Goal: Information Seeking & Learning: Learn about a topic

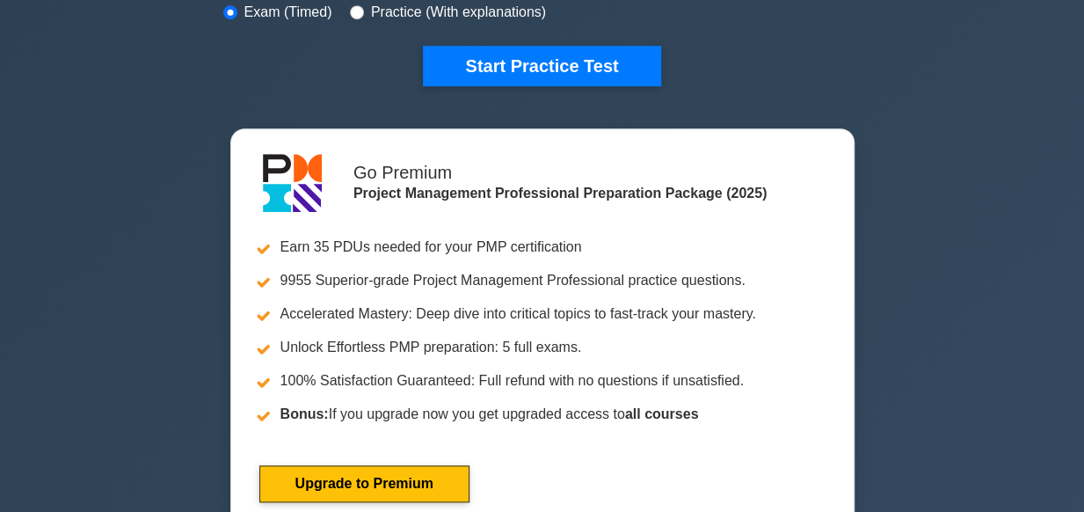
scroll to position [478, 0]
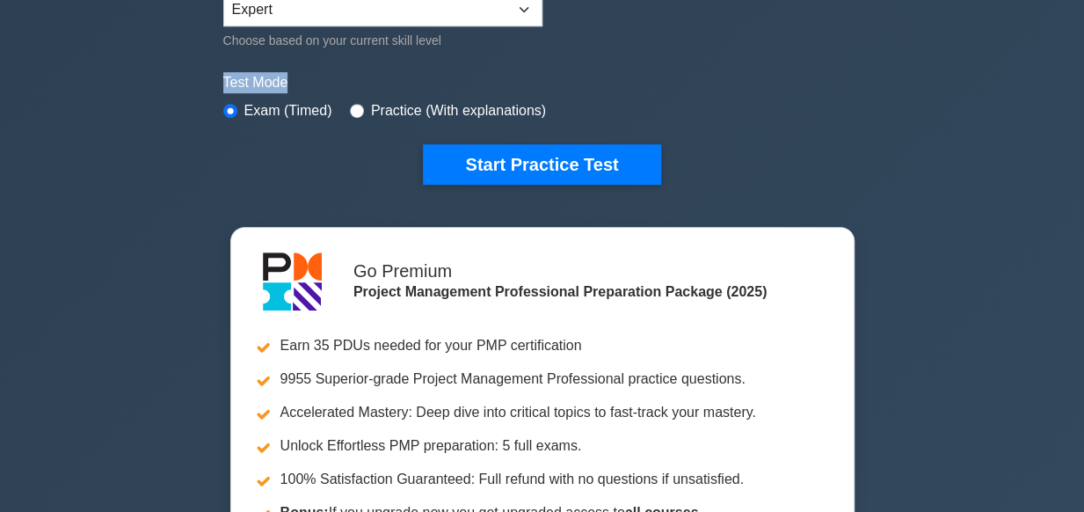
drag, startPoint x: 1072, startPoint y: 58, endPoint x: 1078, endPoint y: 33, distance: 26.2
click at [1078, 33] on div "Project Management Professional Customize Your Next Practice Test Topics Scope …" at bounding box center [542, 114] width 1084 height 1073
drag, startPoint x: 1078, startPoint y: 33, endPoint x: 1066, endPoint y: 140, distance: 107.9
click at [1066, 140] on div "Project Management Professional Customize Your Next Practice Test Topics Scope …" at bounding box center [542, 114] width 1084 height 1073
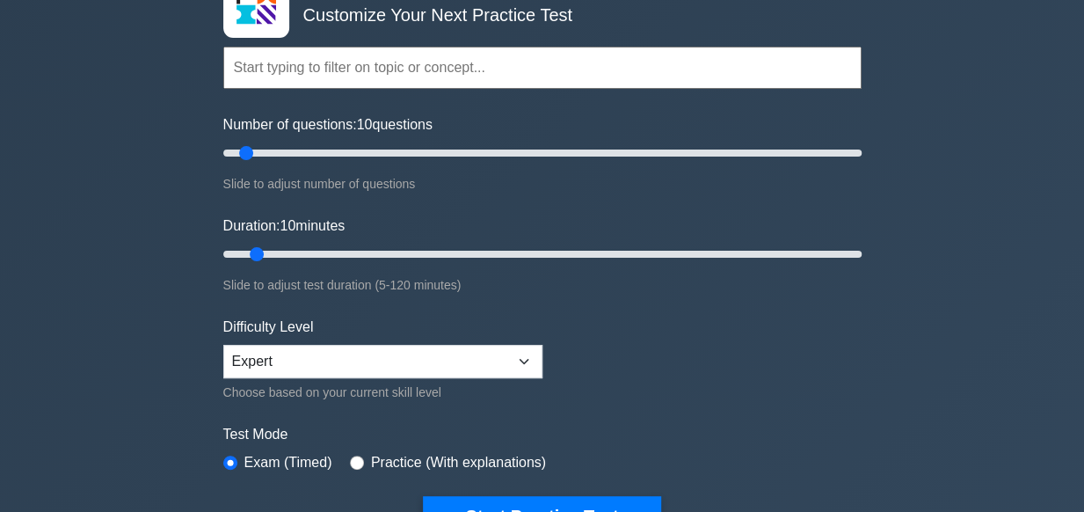
scroll to position [0, 0]
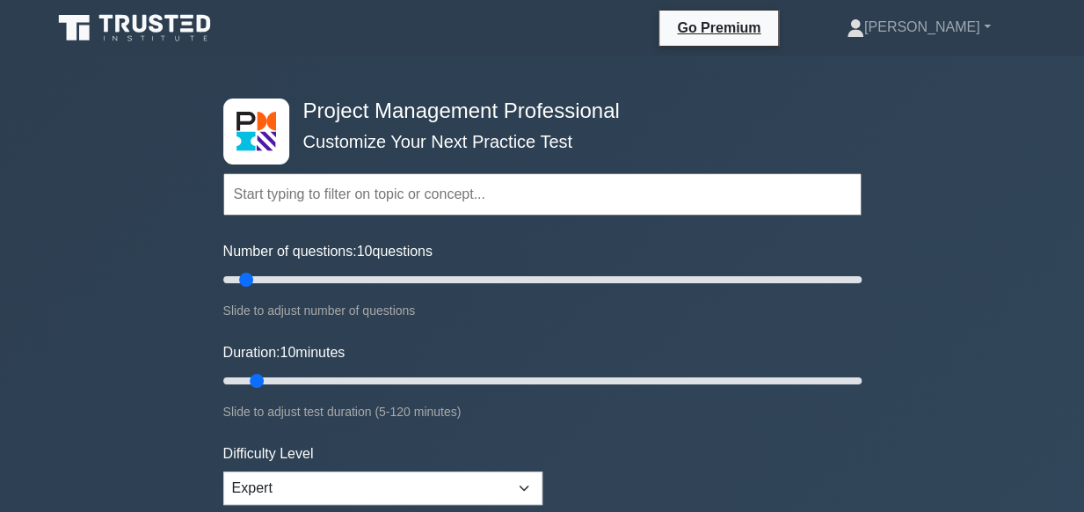
drag, startPoint x: 1092, startPoint y: 26, endPoint x: 787, endPoint y: 107, distance: 315.6
click at [787, 107] on div "Project Management Professional Customize Your Next Practice Test Topics Scope …" at bounding box center [542, 380] width 659 height 649
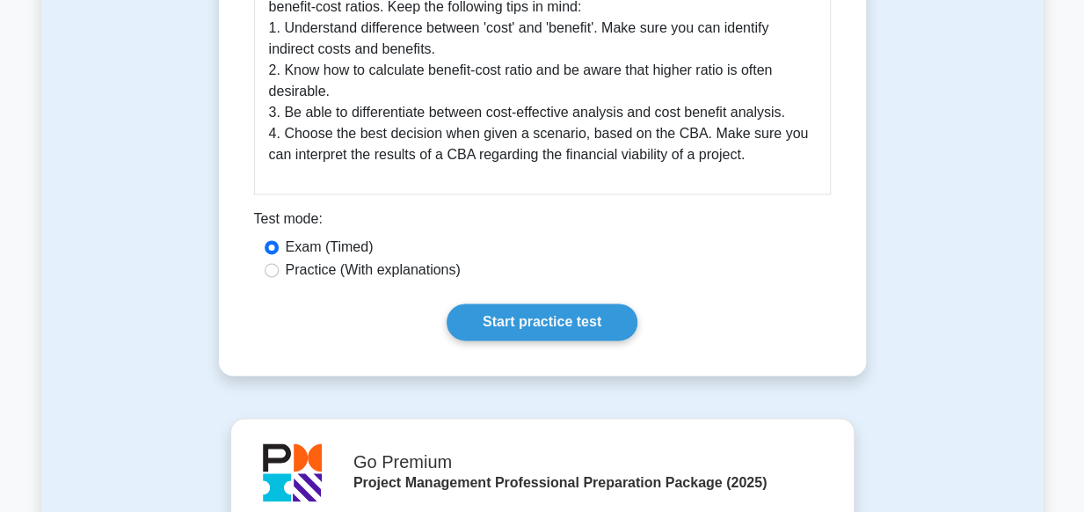
scroll to position [1027, 0]
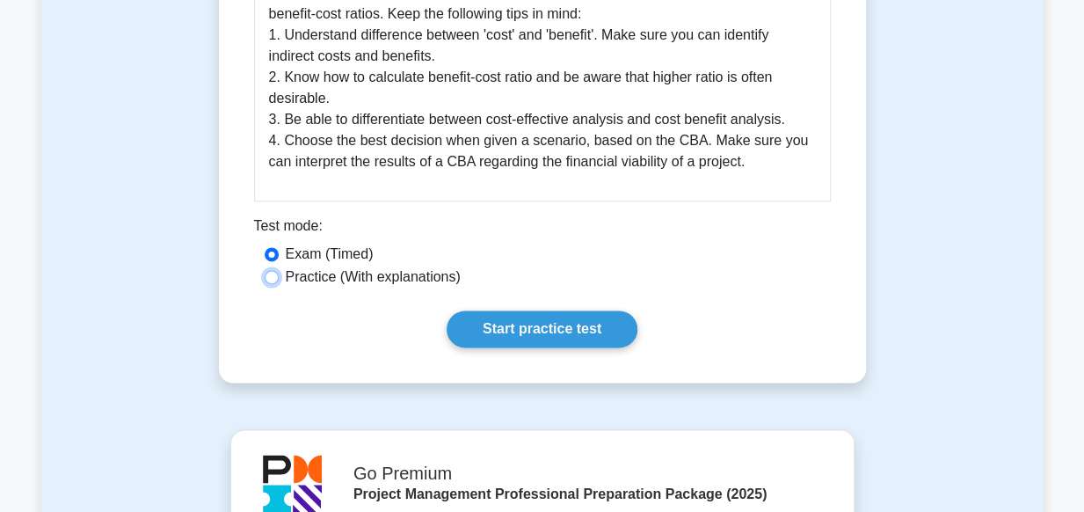
click at [276, 281] on input "Practice (With explanations)" at bounding box center [272, 277] width 14 height 14
radio input "true"
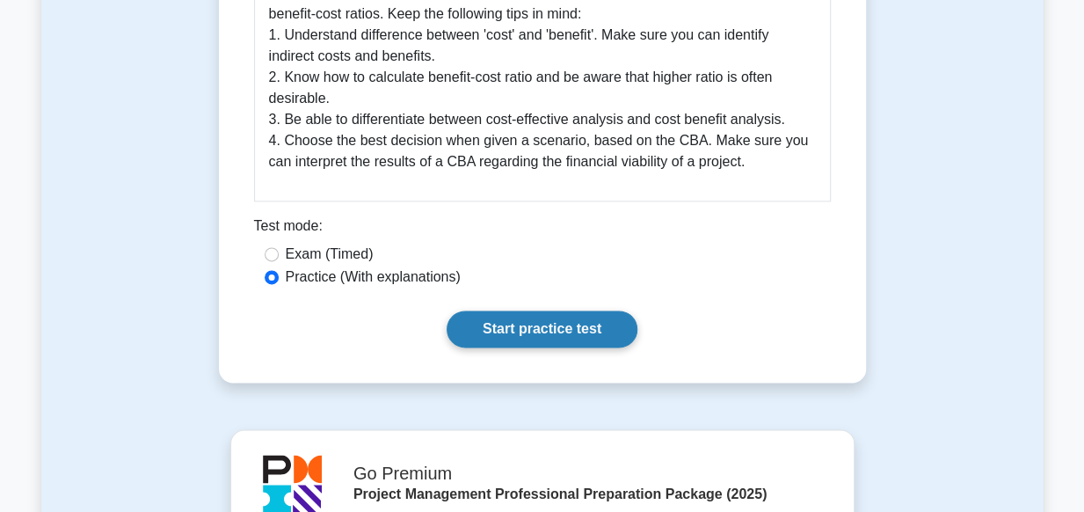
click at [507, 335] on link "Start practice test" at bounding box center [542, 328] width 191 height 37
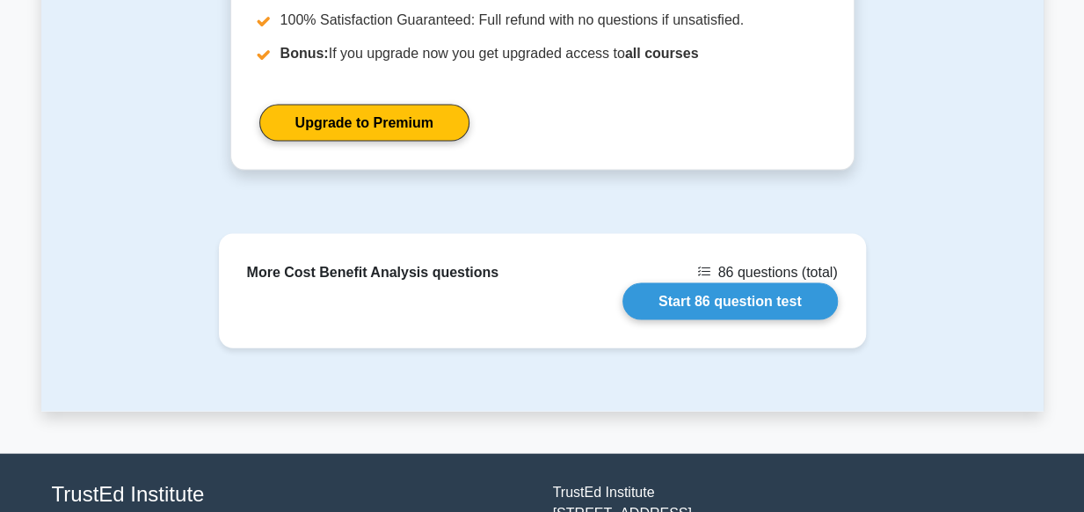
scroll to position [1697, 0]
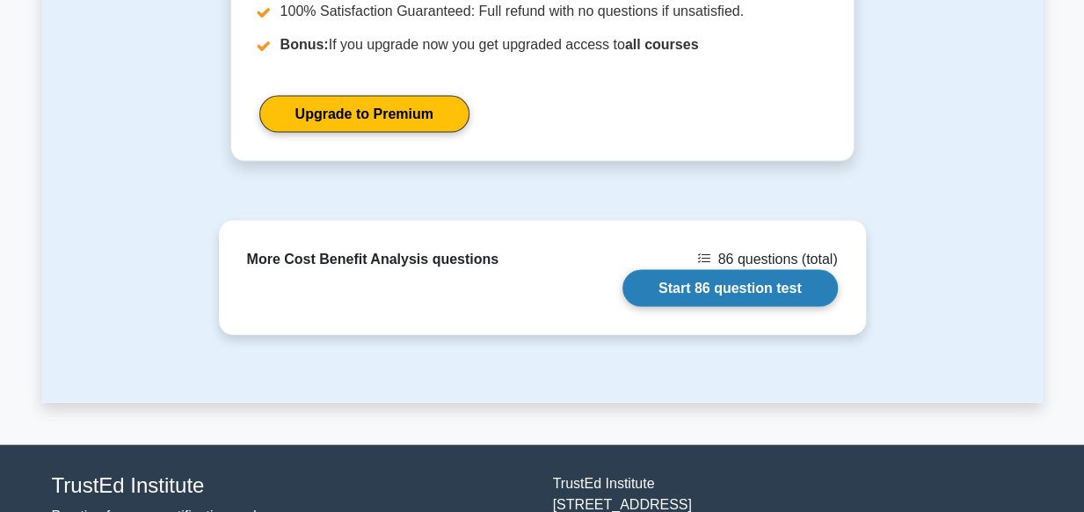
click at [719, 279] on link "Start 86 question test" at bounding box center [729, 288] width 215 height 37
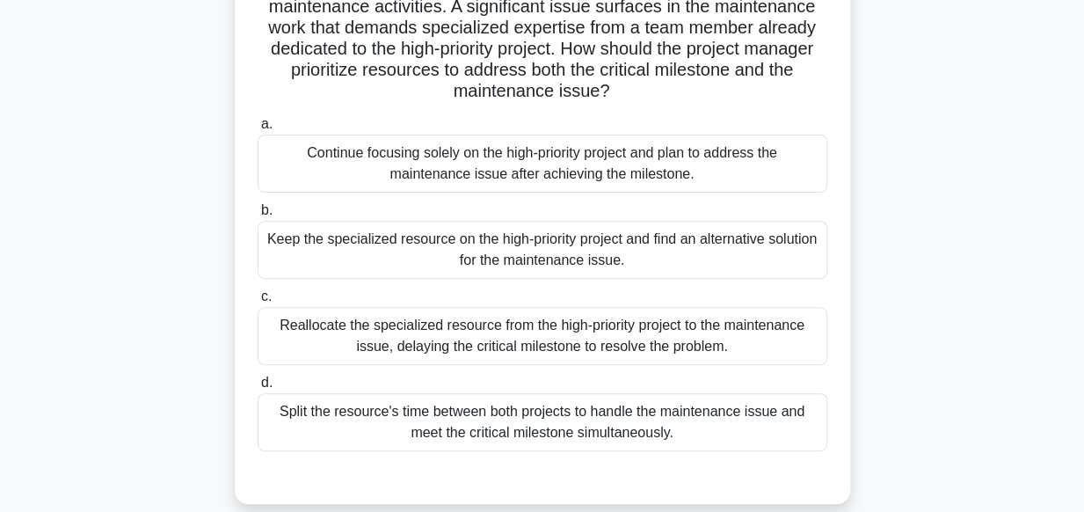
scroll to position [246, 0]
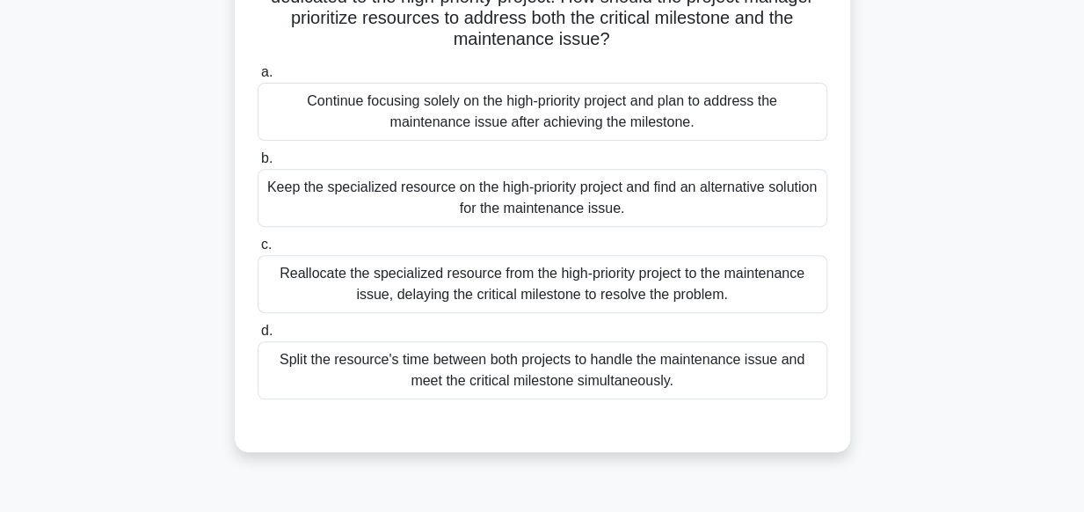
click at [582, 370] on div "Split the resource's time between both projects to handle the maintenance issue…" at bounding box center [543, 370] width 570 height 58
click at [258, 337] on input "d. Split the resource's time between both projects to handle the maintenance is…" at bounding box center [258, 330] width 0 height 11
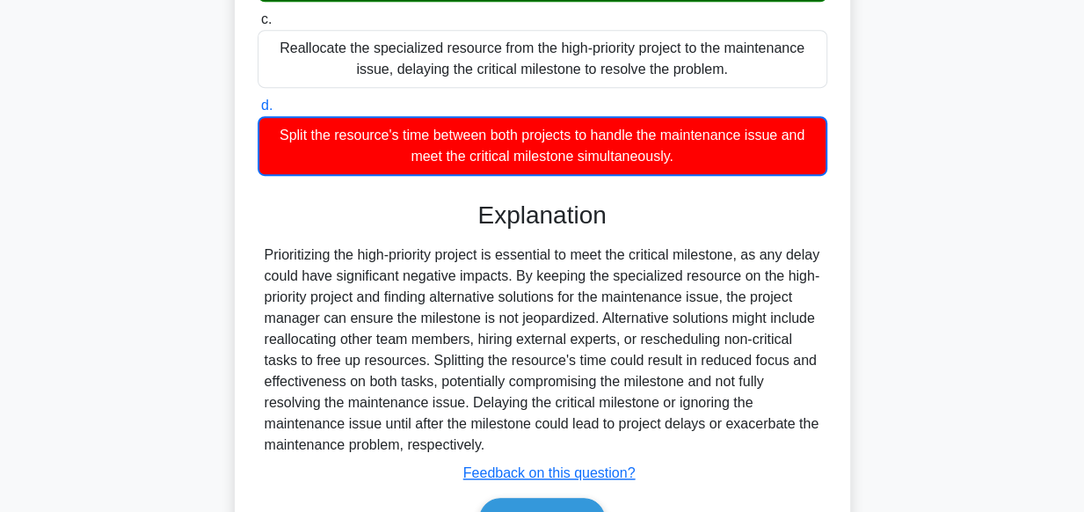
scroll to position [572, 0]
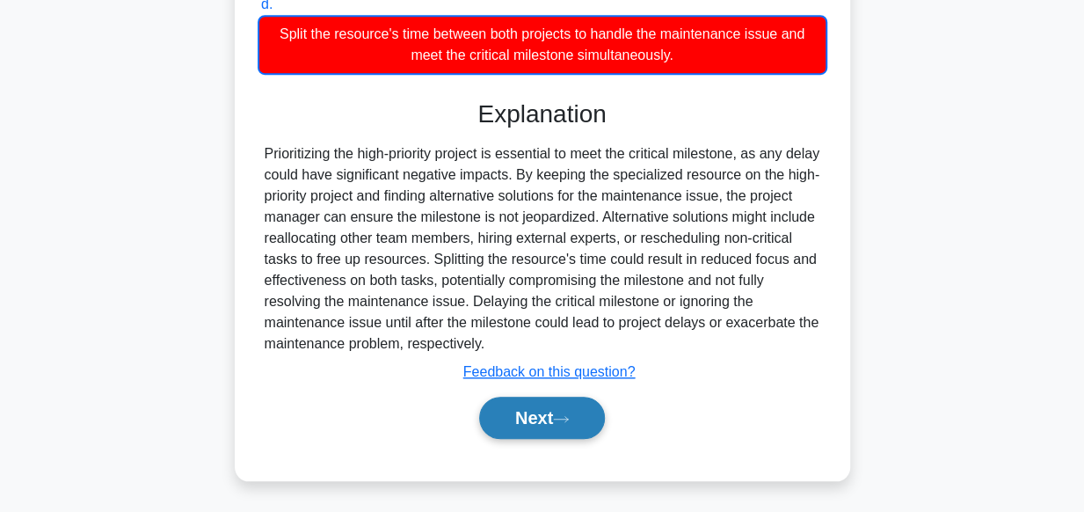
click at [511, 414] on button "Next" at bounding box center [542, 417] width 126 height 42
click at [538, 414] on button "Next" at bounding box center [542, 417] width 126 height 42
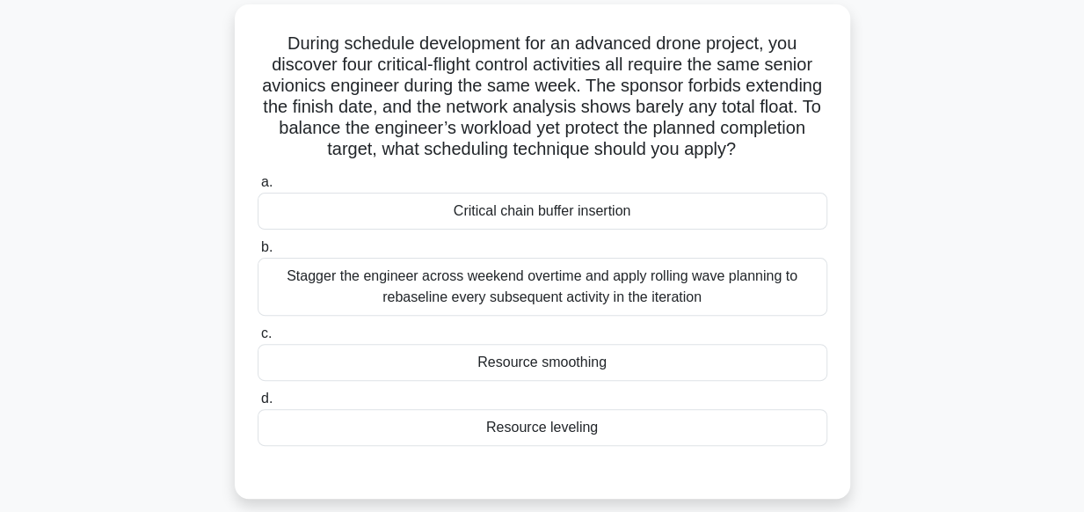
scroll to position [130, 0]
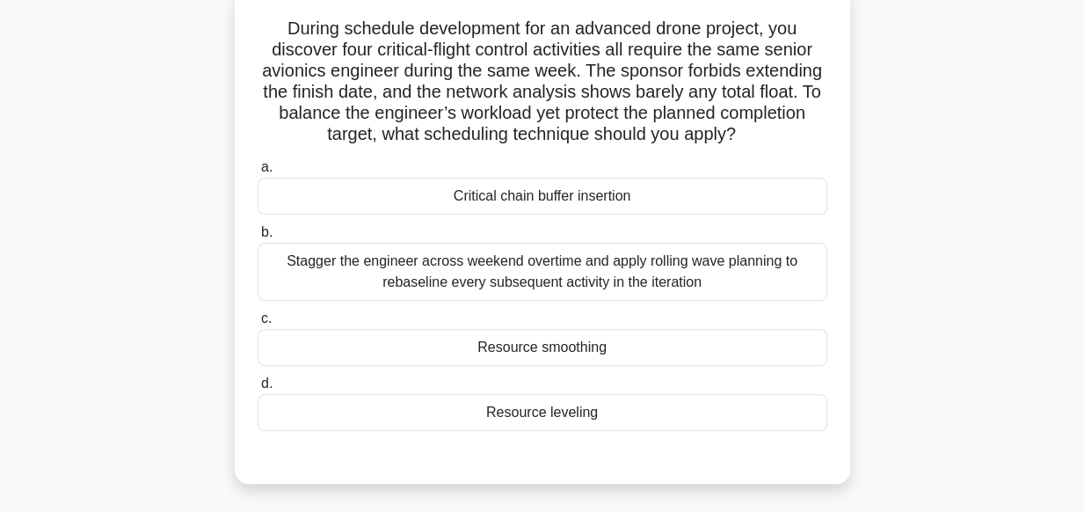
click at [588, 356] on div "Resource smoothing" at bounding box center [543, 347] width 570 height 37
click at [258, 324] on input "c. Resource smoothing" at bounding box center [258, 318] width 0 height 11
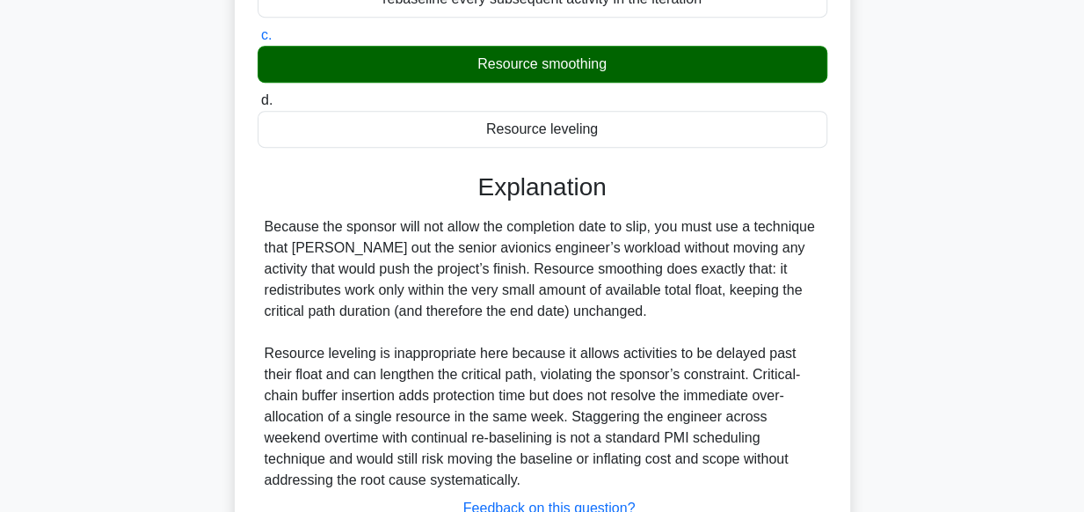
scroll to position [418, 0]
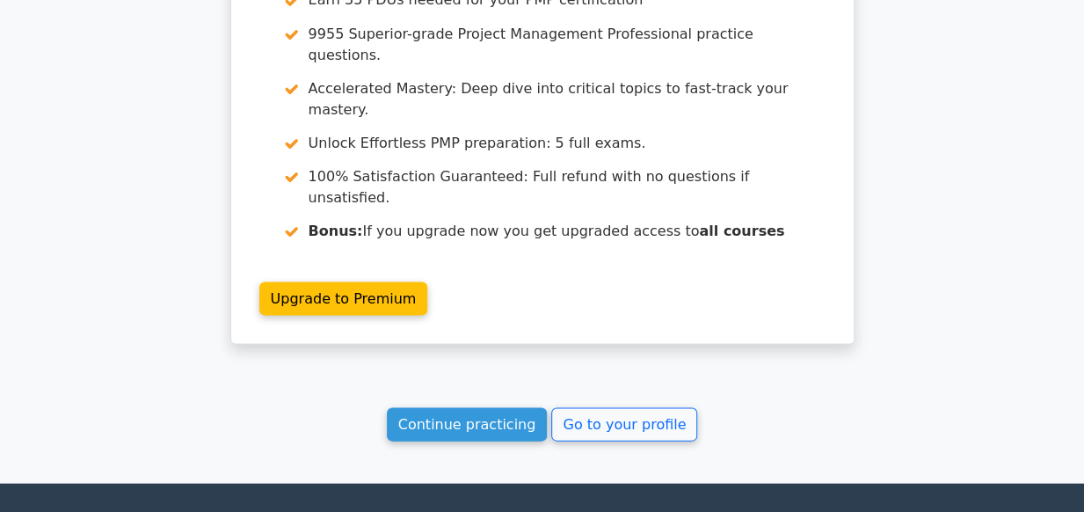
scroll to position [1603, 0]
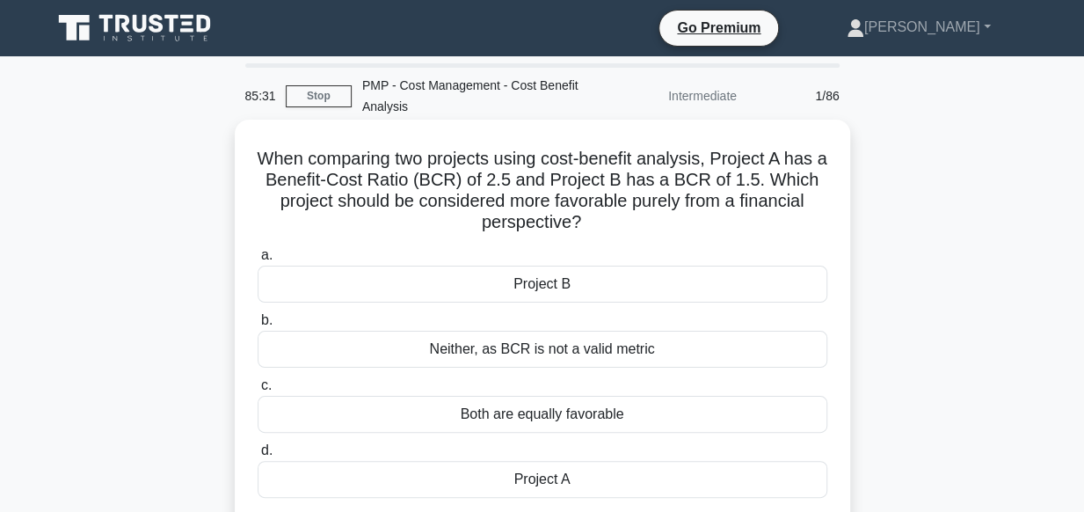
click at [543, 472] on div "Project A" at bounding box center [543, 479] width 570 height 37
click at [258, 456] on input "d. Project A" at bounding box center [258, 450] width 0 height 11
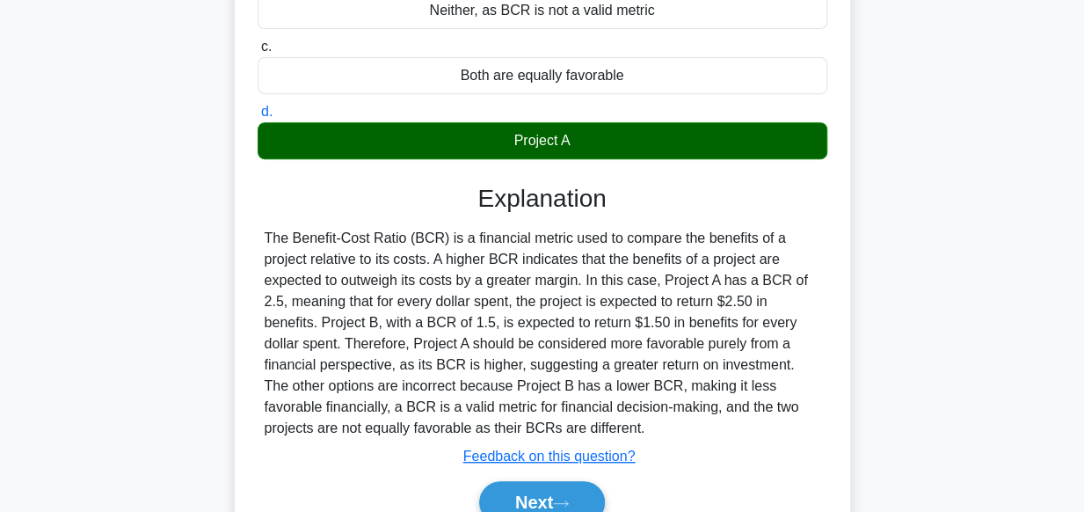
scroll to position [367, 0]
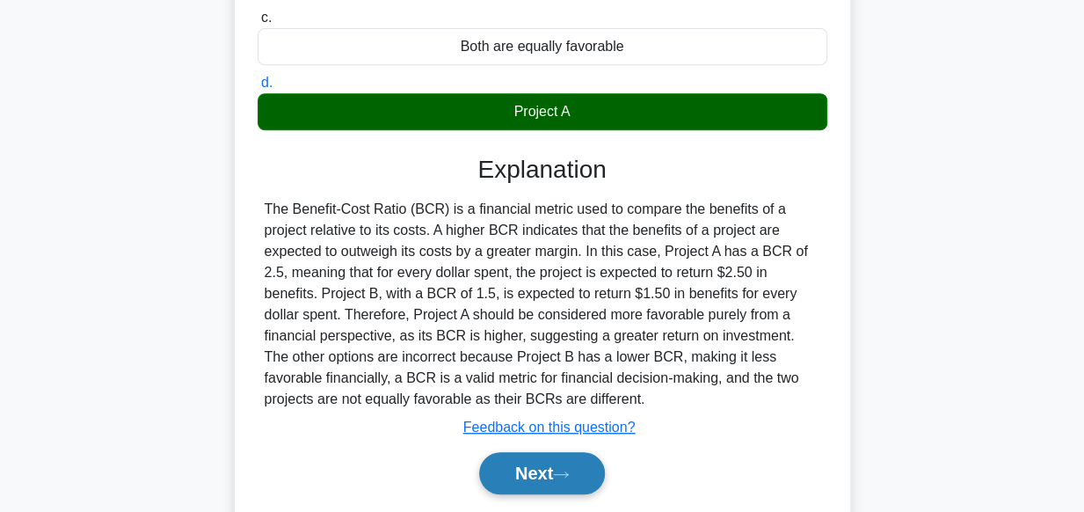
click at [534, 470] on button "Next" at bounding box center [542, 473] width 126 height 42
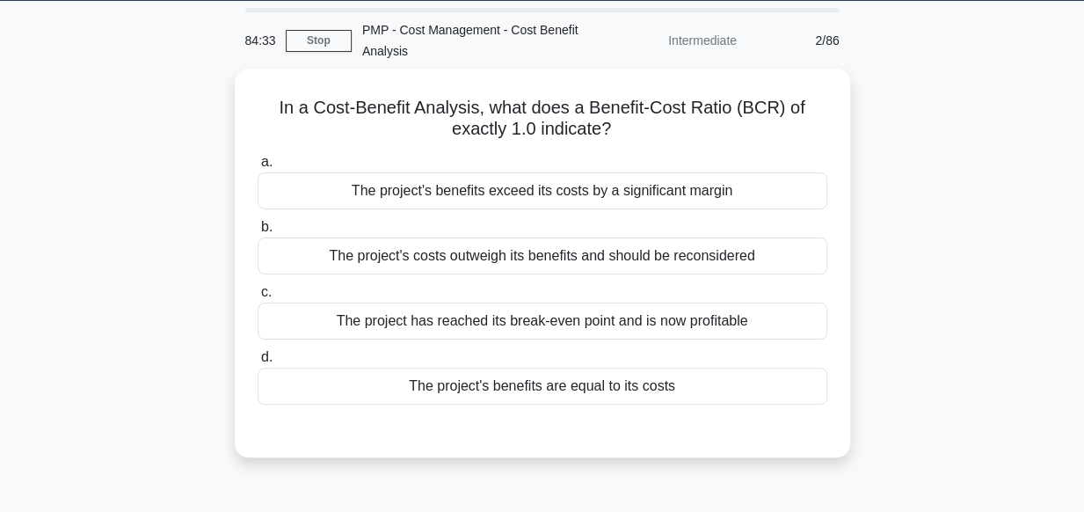
scroll to position [56, 0]
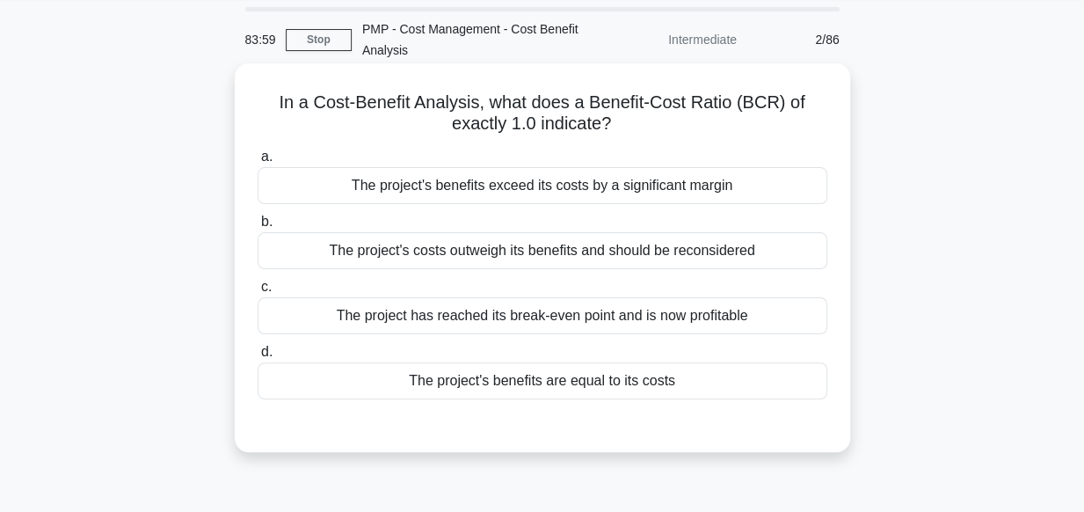
click at [551, 315] on div "The project has reached its break-even point and is now profitable" at bounding box center [543, 315] width 570 height 37
click at [258, 293] on input "c. The project has reached its break-even point and is now profitable" at bounding box center [258, 286] width 0 height 11
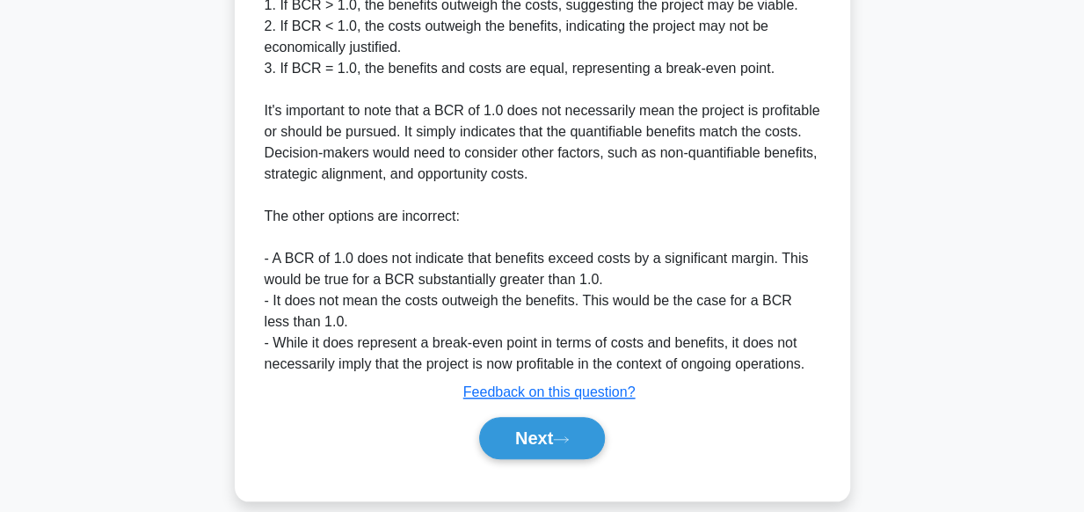
scroll to position [691, 0]
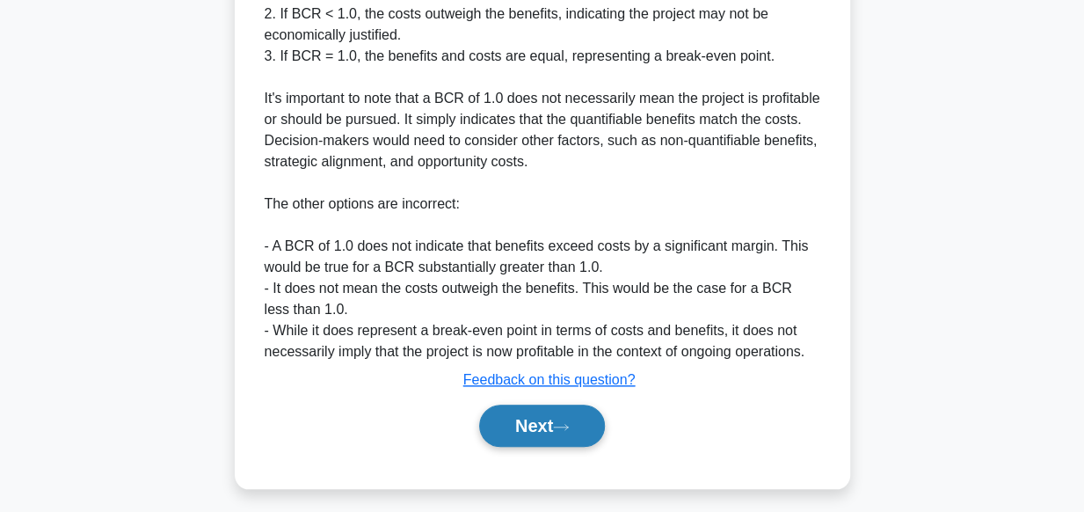
click at [527, 425] on button "Next" at bounding box center [542, 425] width 126 height 42
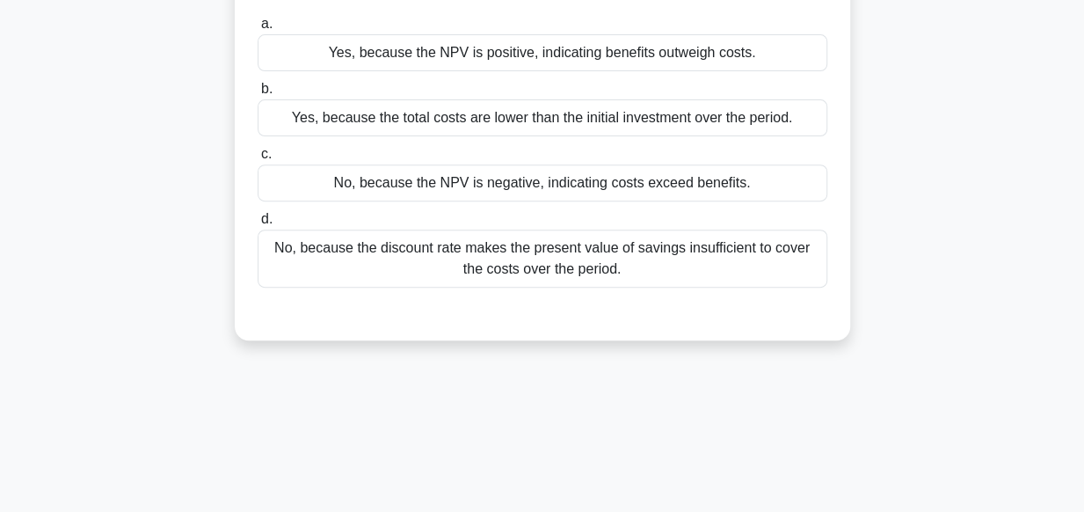
scroll to position [259, 0]
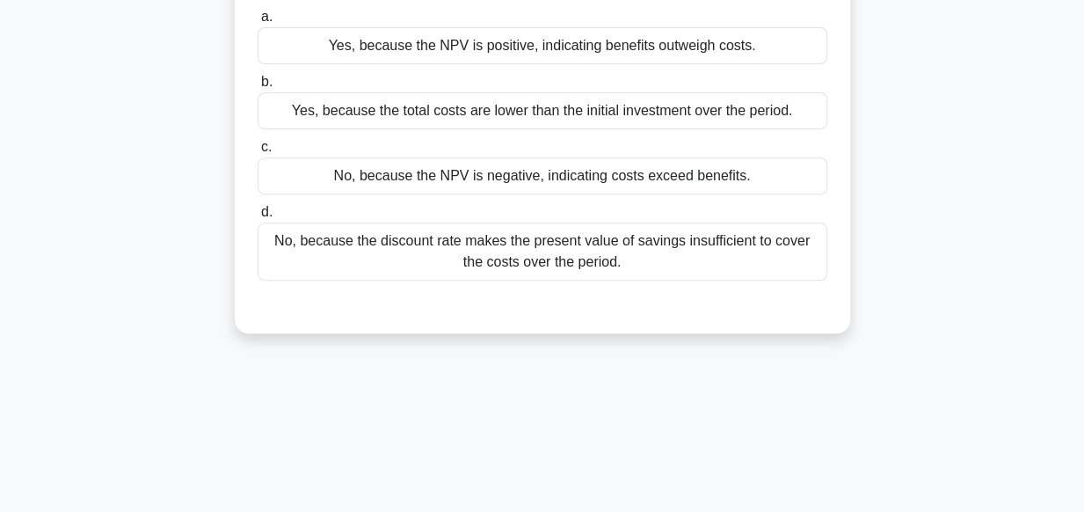
click at [505, 194] on div "No, because the NPV is negative, indicating costs exceed benefits." at bounding box center [543, 175] width 570 height 37
click at [258, 153] on input "c. No, because the NPV is negative, indicating costs exceed benefits." at bounding box center [258, 147] width 0 height 11
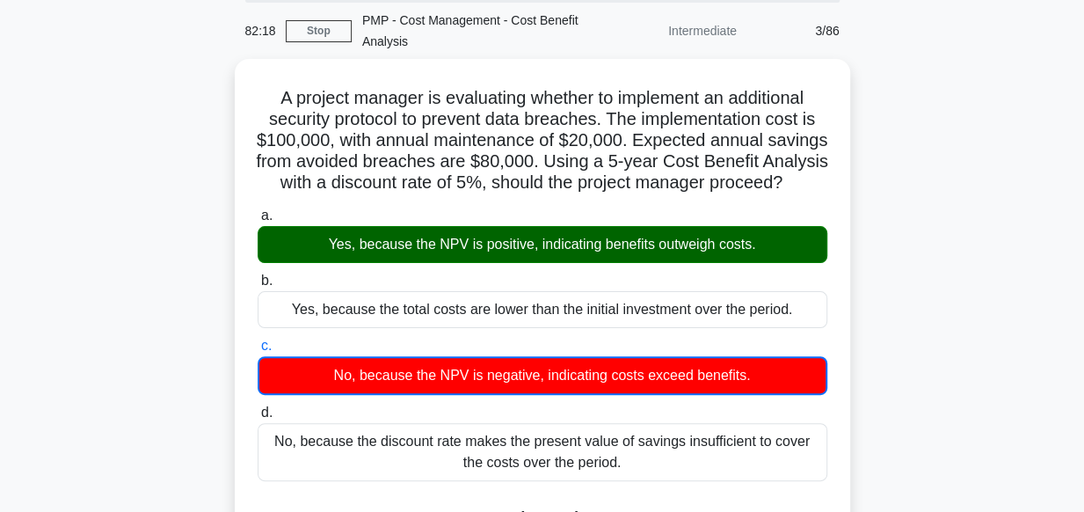
scroll to position [32, 0]
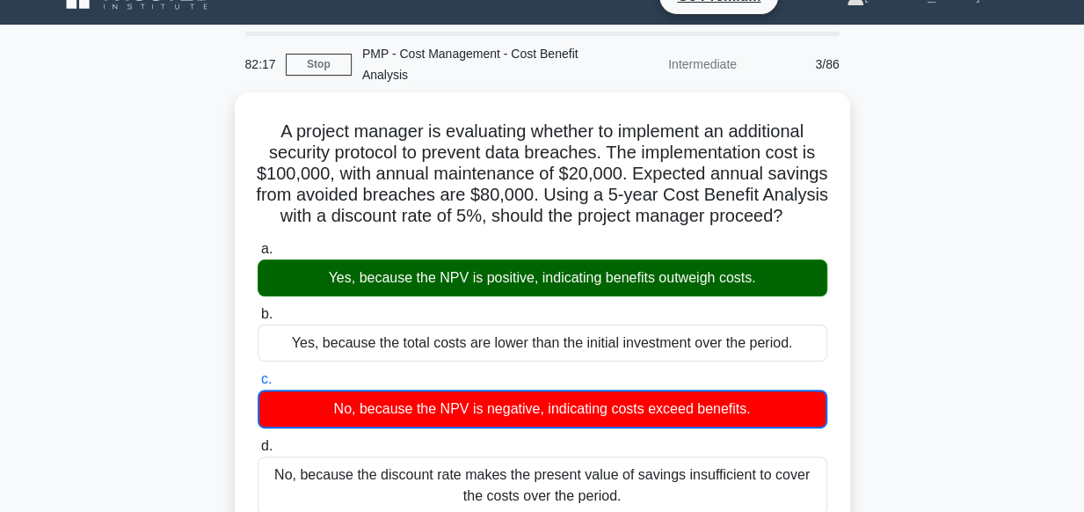
drag, startPoint x: 1060, startPoint y: 69, endPoint x: 1047, endPoint y: 15, distance: 56.1
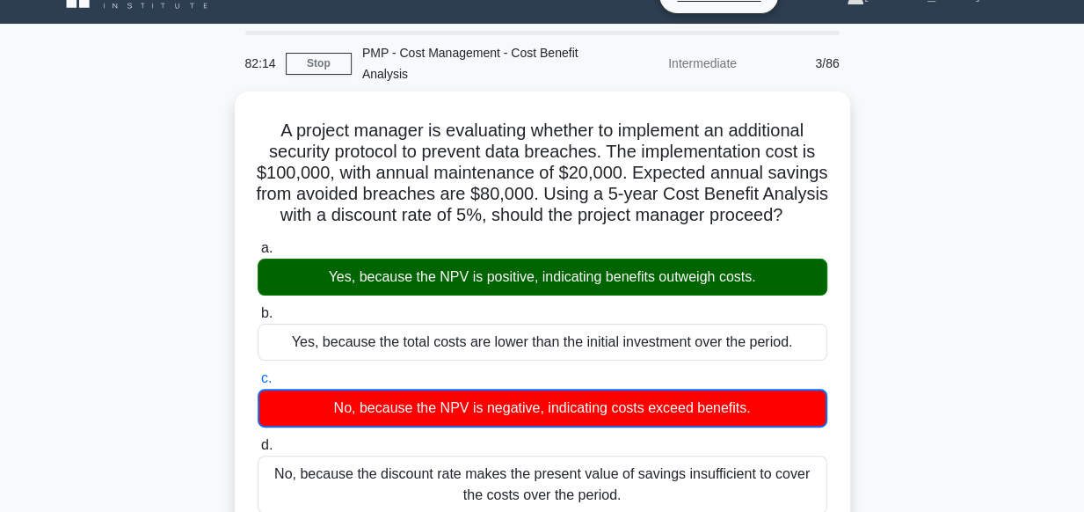
scroll to position [0, 0]
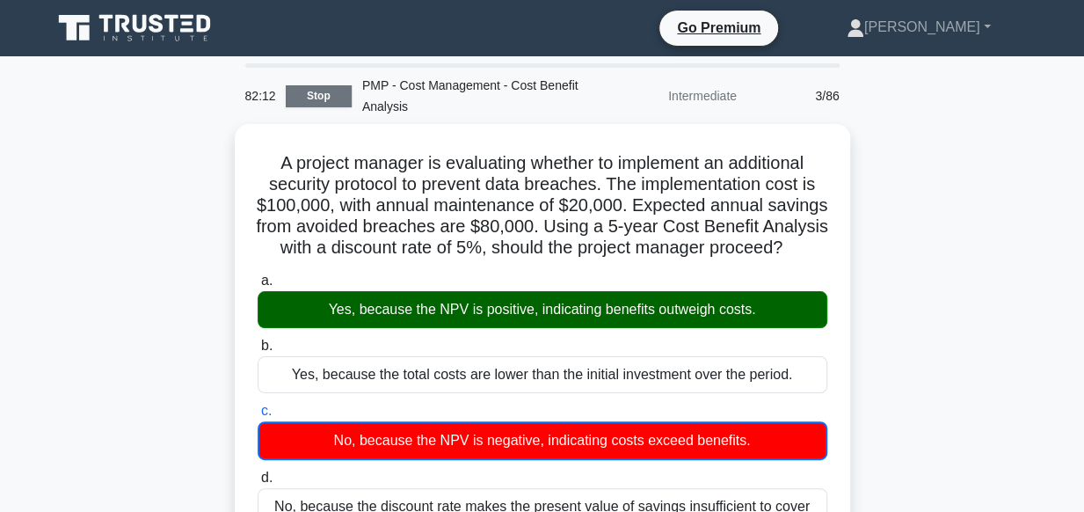
click at [311, 99] on link "Stop" at bounding box center [319, 96] width 66 height 22
click at [314, 92] on link "Stop" at bounding box center [319, 96] width 66 height 22
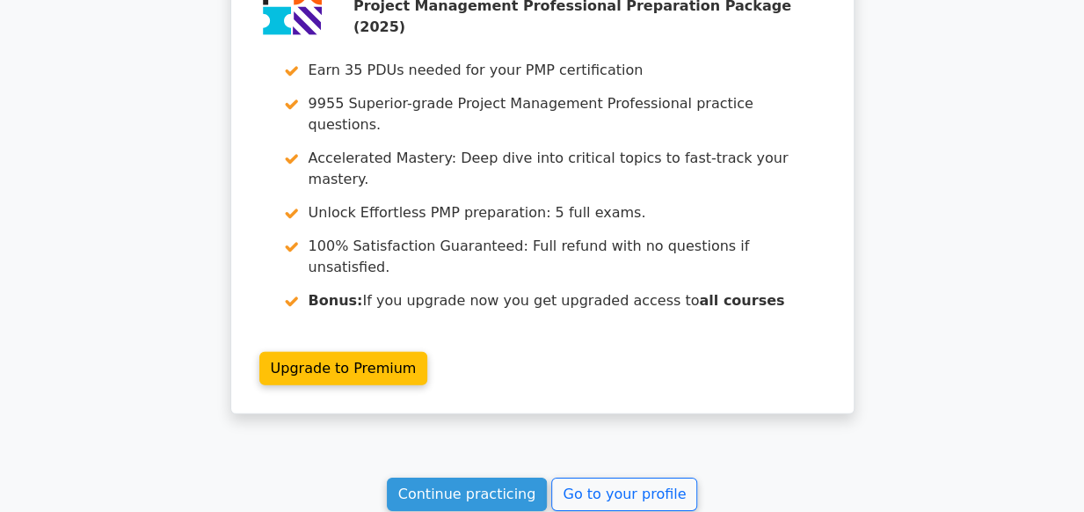
scroll to position [2445, 0]
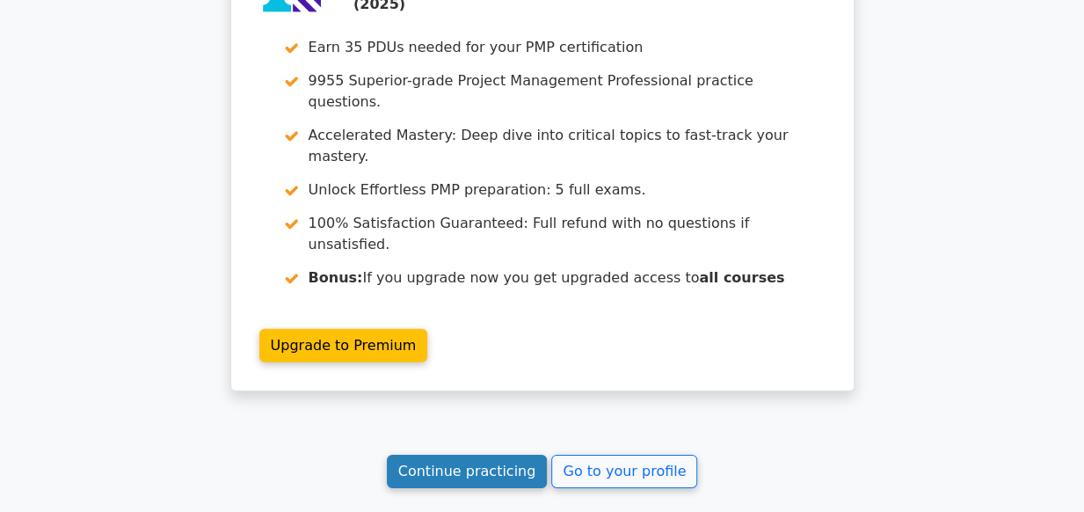
click at [455, 454] on link "Continue practicing" at bounding box center [467, 470] width 161 height 33
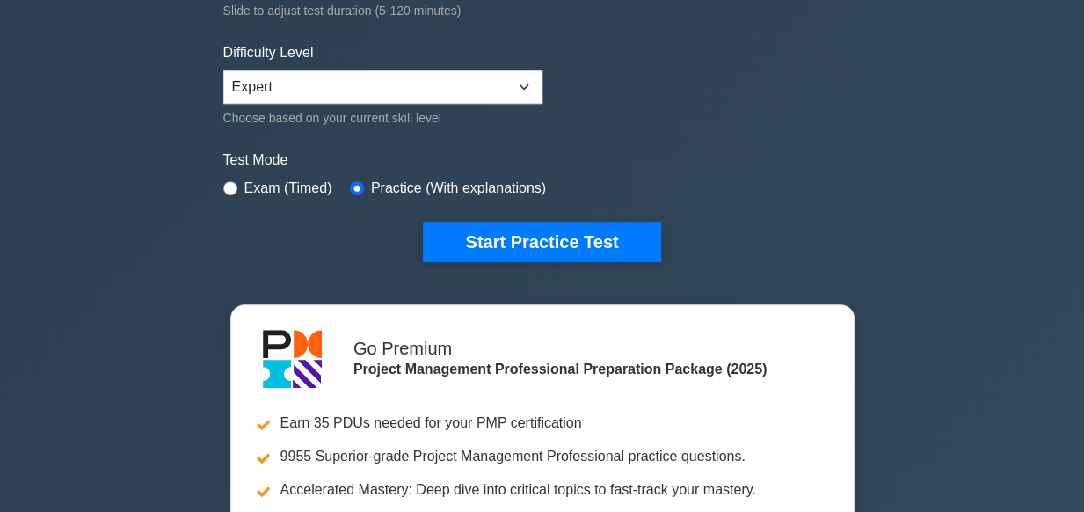
scroll to position [480, 0]
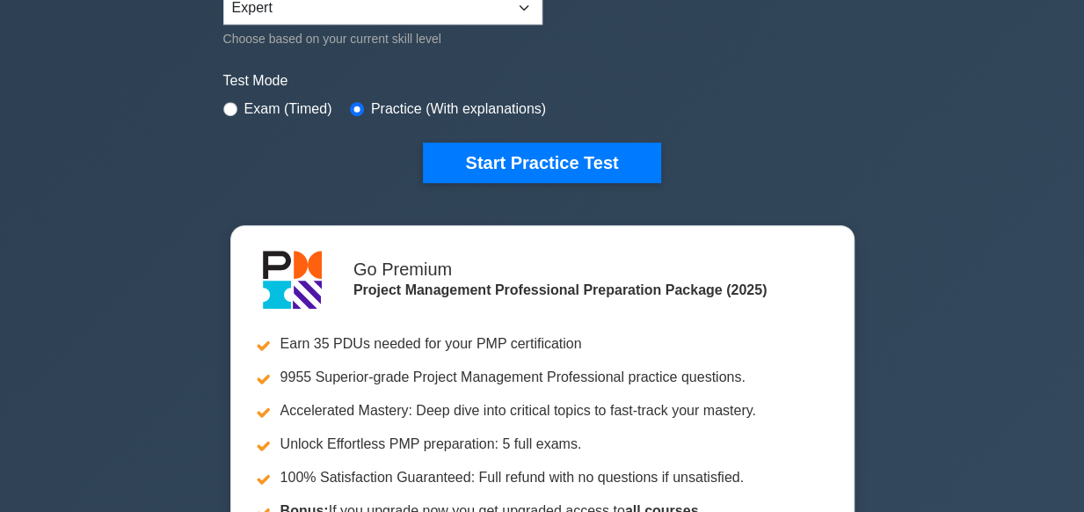
click at [225, 112] on div "Exam (Timed)" at bounding box center [277, 108] width 109 height 21
click at [232, 102] on input "radio" at bounding box center [230, 109] width 14 height 14
radio input "true"
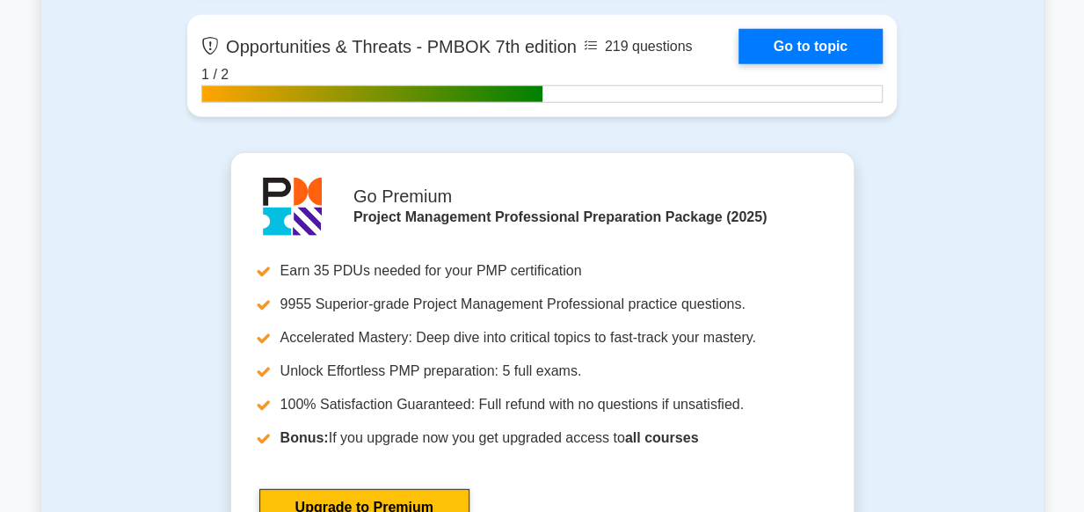
scroll to position [5535, 0]
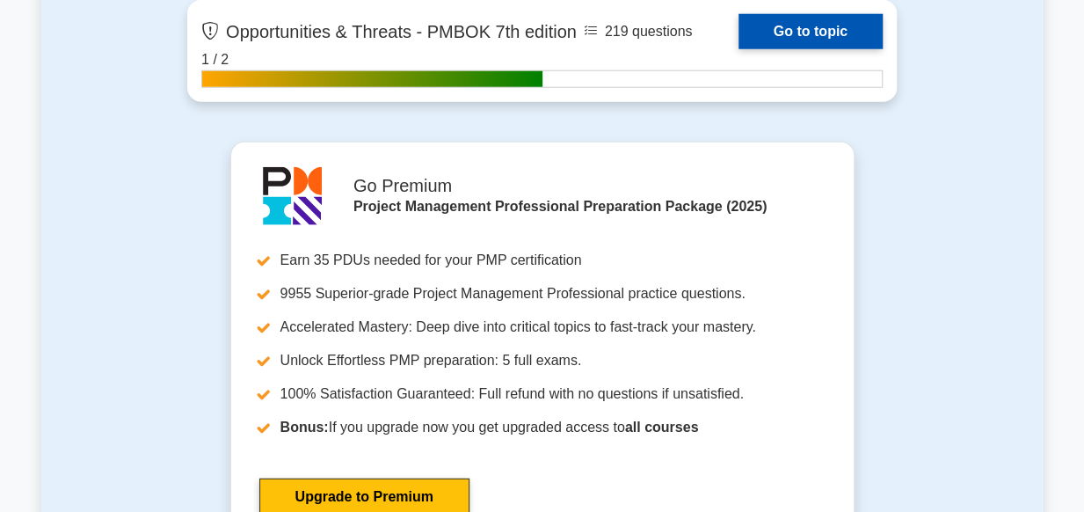
click at [828, 20] on link "Go to topic" at bounding box center [810, 31] width 144 height 35
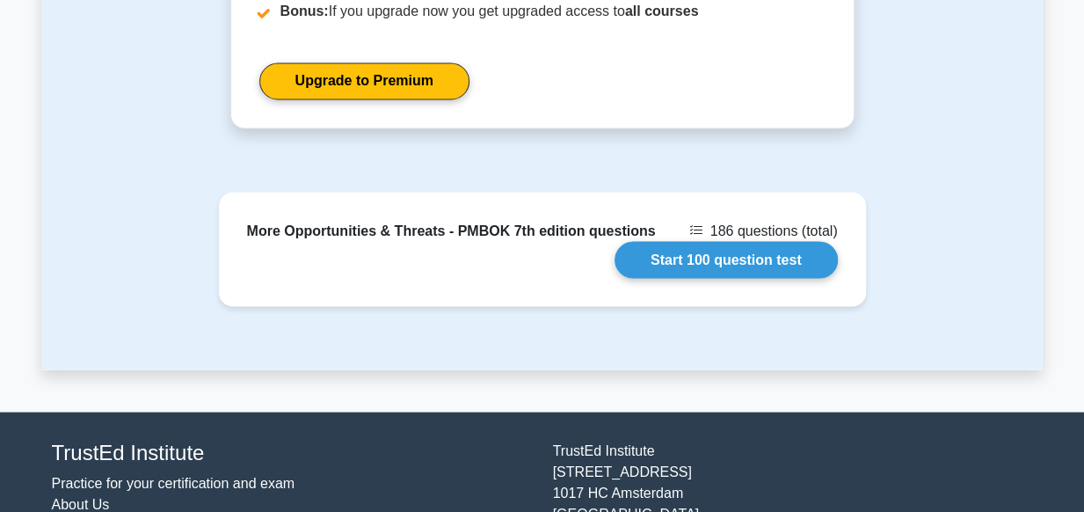
scroll to position [1526, 0]
